Goal: Check status: Check status

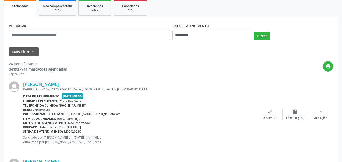
scroll to position [76, 0]
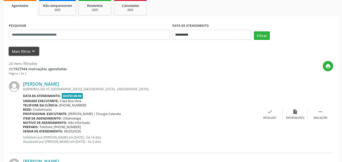
click at [33, 55] on button "Mais filtros keyboard_arrow_down" at bounding box center [24, 51] width 30 height 9
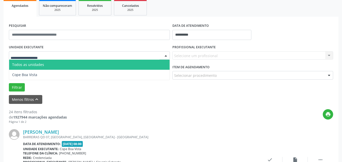
click at [55, 57] on div at bounding box center [89, 55] width 161 height 9
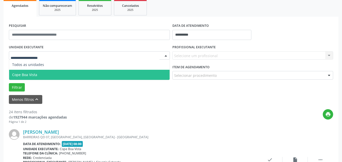
click at [36, 73] on span "Cope Boa Vista" at bounding box center [24, 74] width 25 height 5
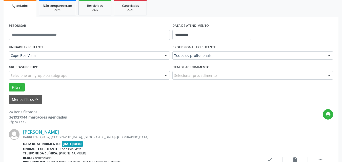
click at [121, 91] on div "Filtrar" at bounding box center [171, 87] width 327 height 9
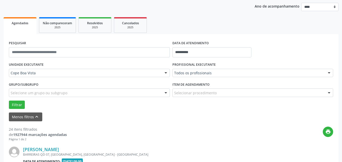
scroll to position [51, 0]
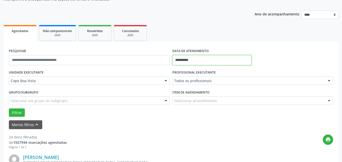
click at [199, 60] on input "**********" at bounding box center [211, 60] width 79 height 10
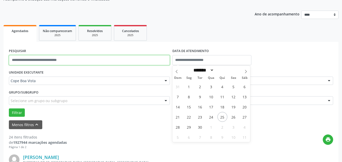
click at [127, 64] on input "text" at bounding box center [89, 60] width 161 height 10
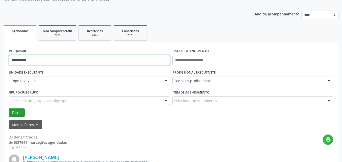
type input "**********"
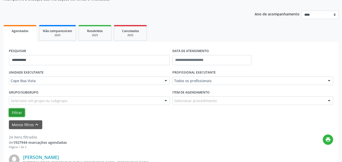
click at [20, 111] on button "Filtrar" at bounding box center [17, 113] width 16 height 9
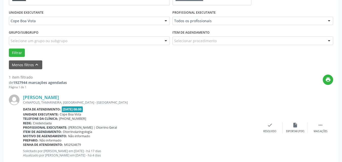
scroll to position [124, 0]
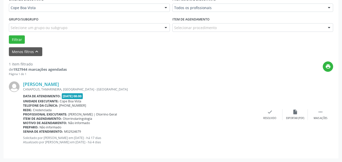
click at [111, 70] on div "print" at bounding box center [200, 69] width 266 height 15
drag, startPoint x: 74, startPoint y: 86, endPoint x: 106, endPoint y: 89, distance: 32.2
click at [106, 89] on div "[PERSON_NAME] [GEOGRAPHIC_DATA], [GEOGRAPHIC_DATA], [GEOGRAPHIC_DATA] - [GEOGRA…" at bounding box center [140, 115] width 234 height 66
click at [106, 87] on div "[PERSON_NAME]" at bounding box center [140, 85] width 234 height 6
click at [78, 63] on div "print" at bounding box center [200, 69] width 266 height 15
